Goal: Find specific page/section

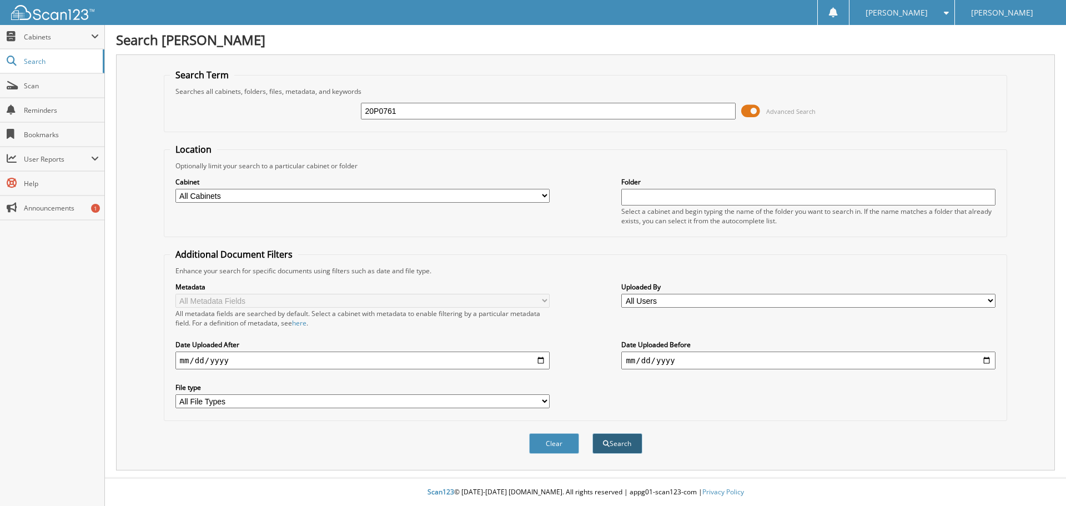
type input "20P0761"
click at [620, 444] on button "Search" at bounding box center [617, 443] width 50 height 21
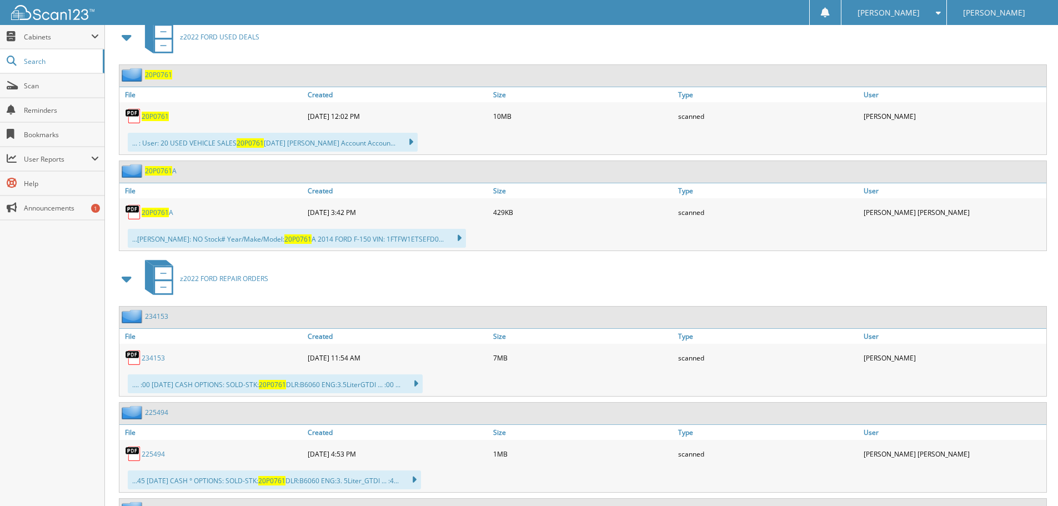
scroll to position [389, 0]
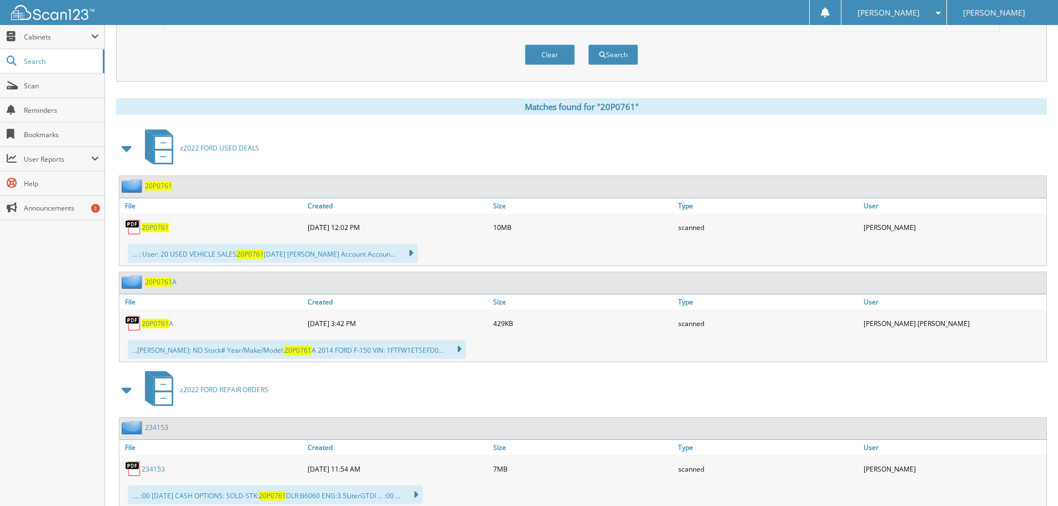
click at [156, 226] on span "20P0761" at bounding box center [155, 227] width 27 height 9
click at [908, 9] on span "[PERSON_NAME]" at bounding box center [888, 12] width 62 height 7
click at [908, 56] on link "Logout" at bounding box center [893, 53] width 105 height 19
